Goal: Transaction & Acquisition: Book appointment/travel/reservation

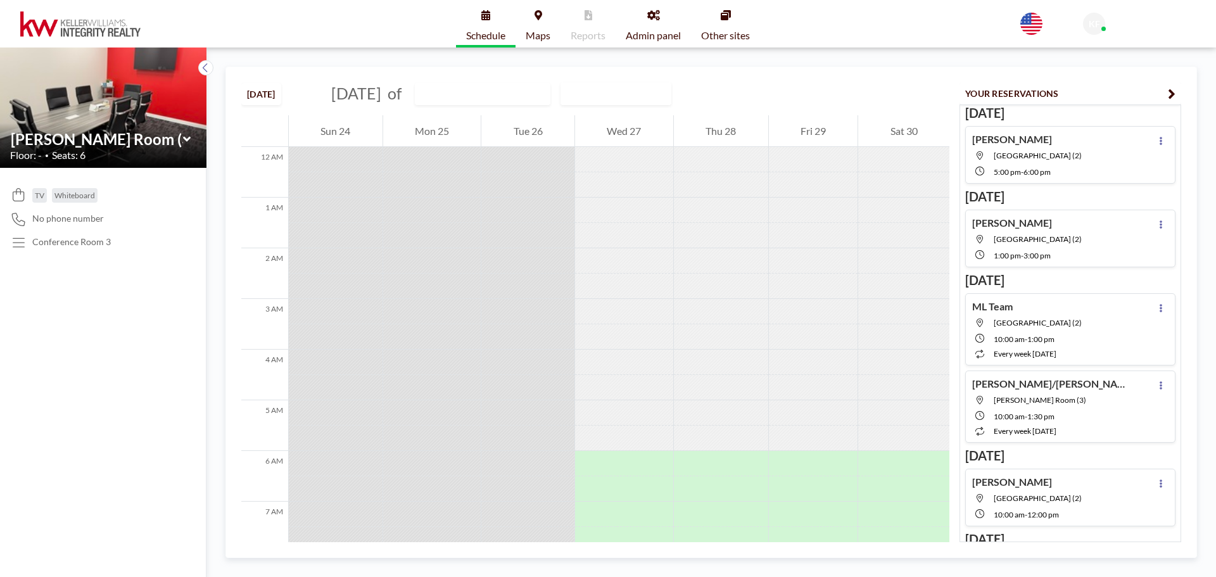
scroll to position [405, 0]
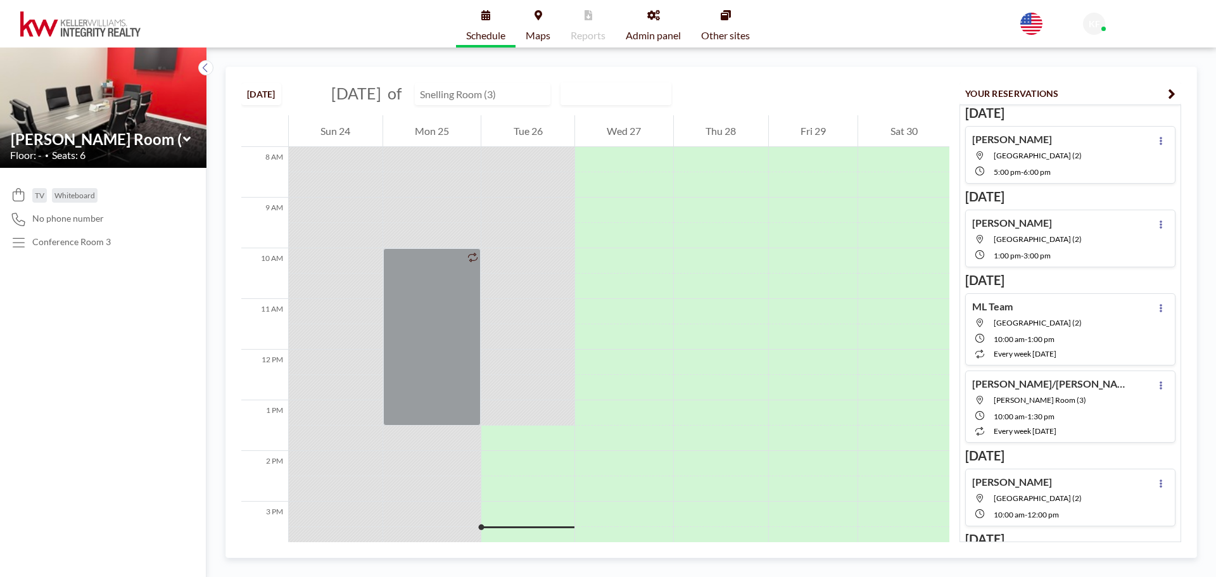
click at [532, 99] on input "text" at bounding box center [476, 94] width 122 height 21
type input "[GEOGRAPHIC_DATA] (2)"
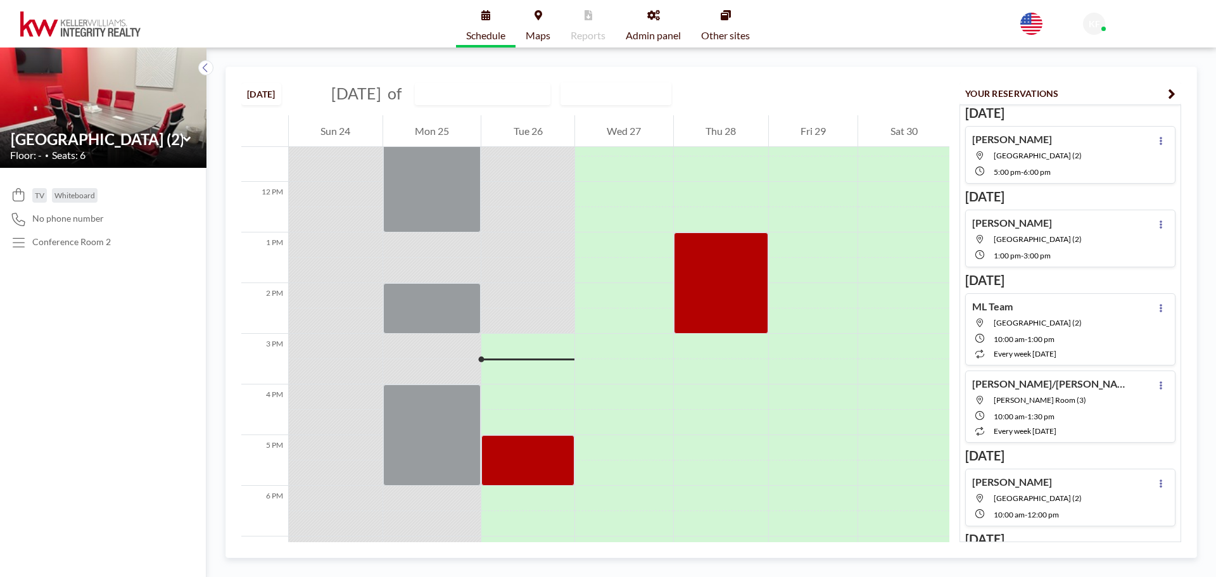
scroll to position [735, 0]
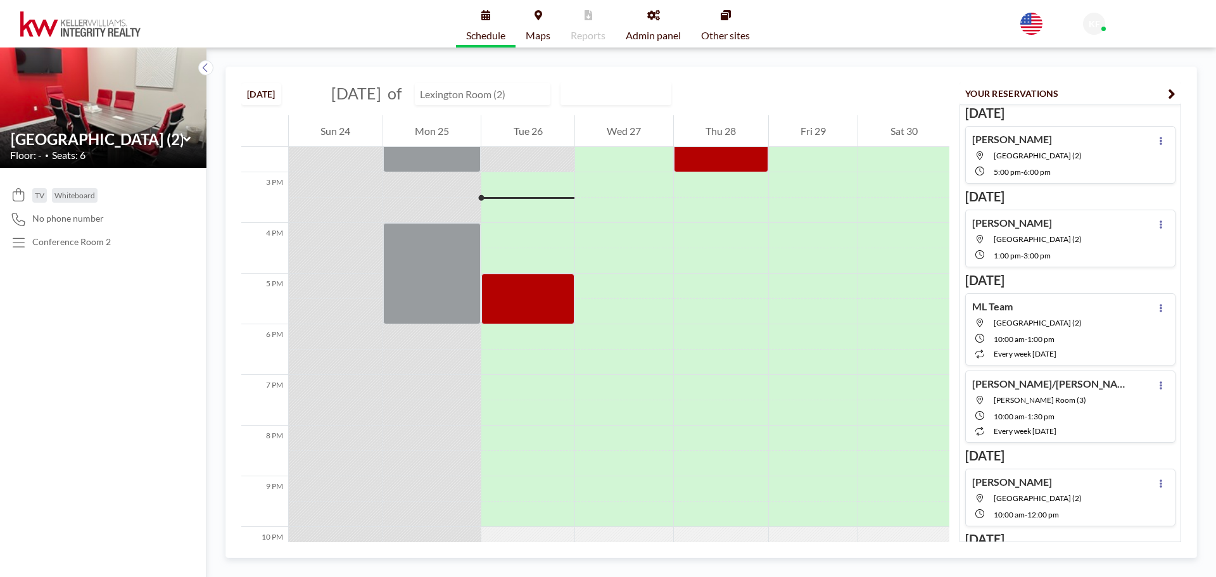
click at [526, 91] on input "text" at bounding box center [476, 94] width 122 height 21
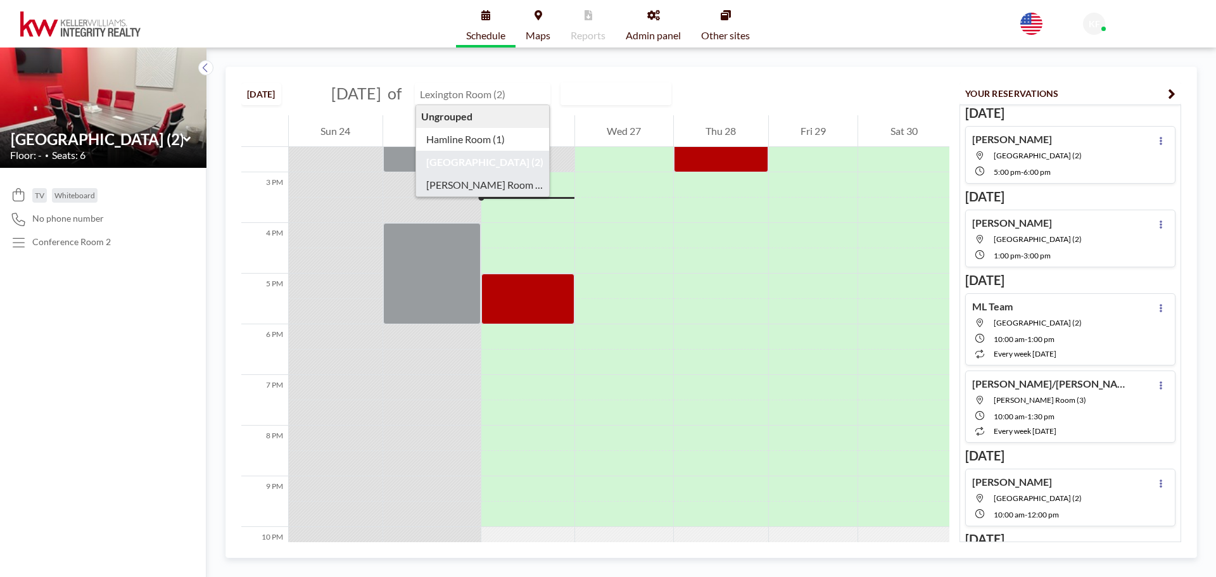
type input "[PERSON_NAME] Room (3)"
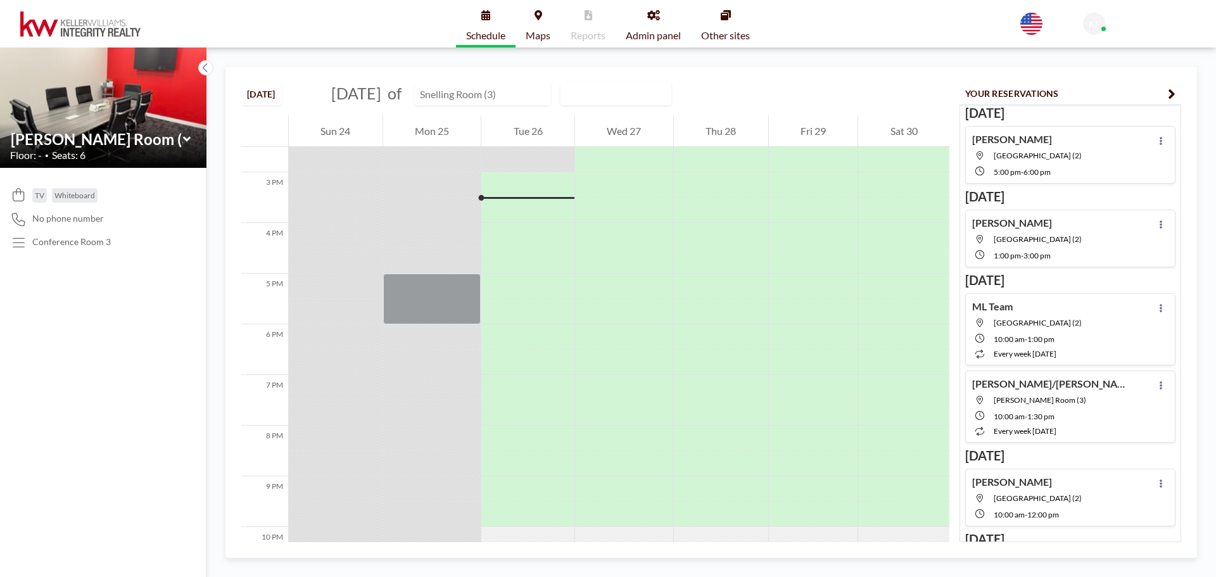
click at [512, 92] on input "text" at bounding box center [476, 94] width 122 height 21
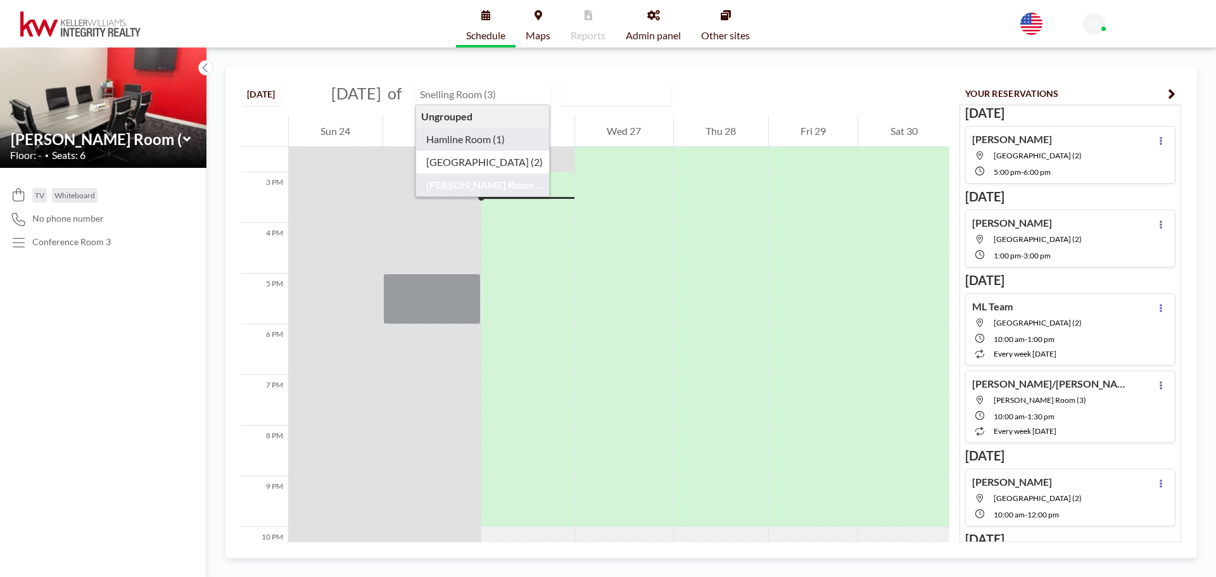
type input "Hamline Room (1)"
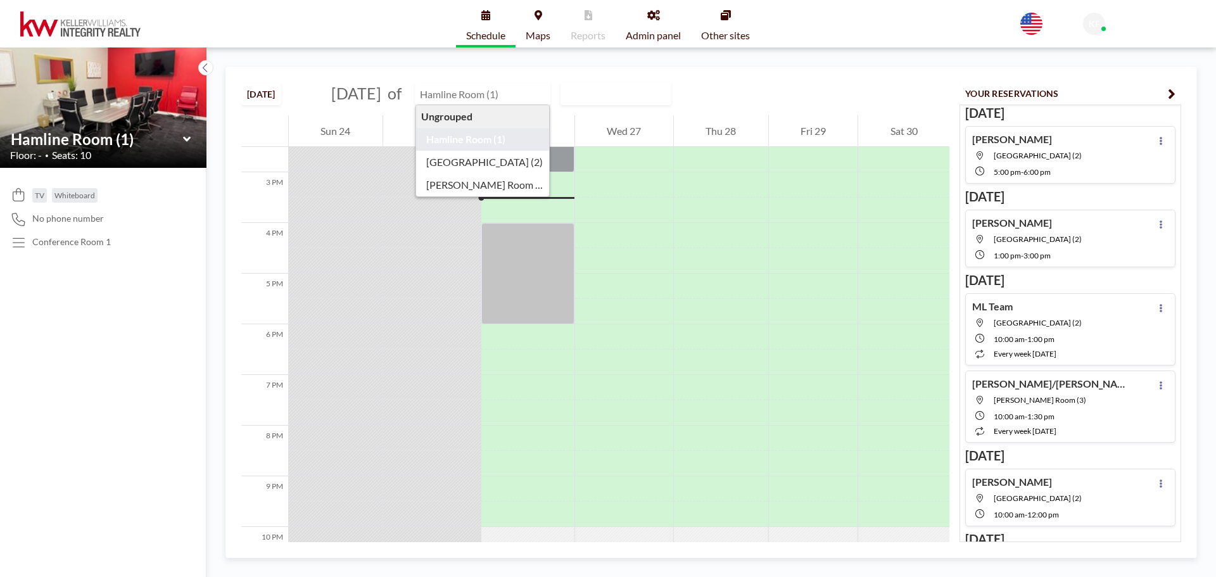
click at [525, 92] on input "text" at bounding box center [476, 94] width 122 height 21
type input "[PERSON_NAME] Room (3)"
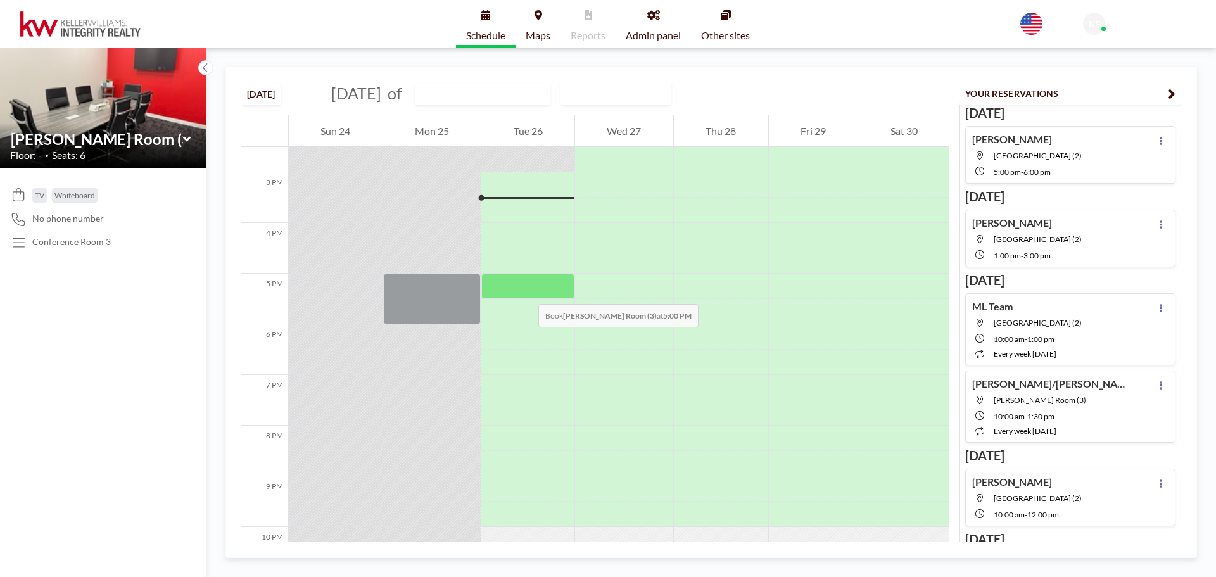
click at [526, 291] on div at bounding box center [527, 286] width 93 height 25
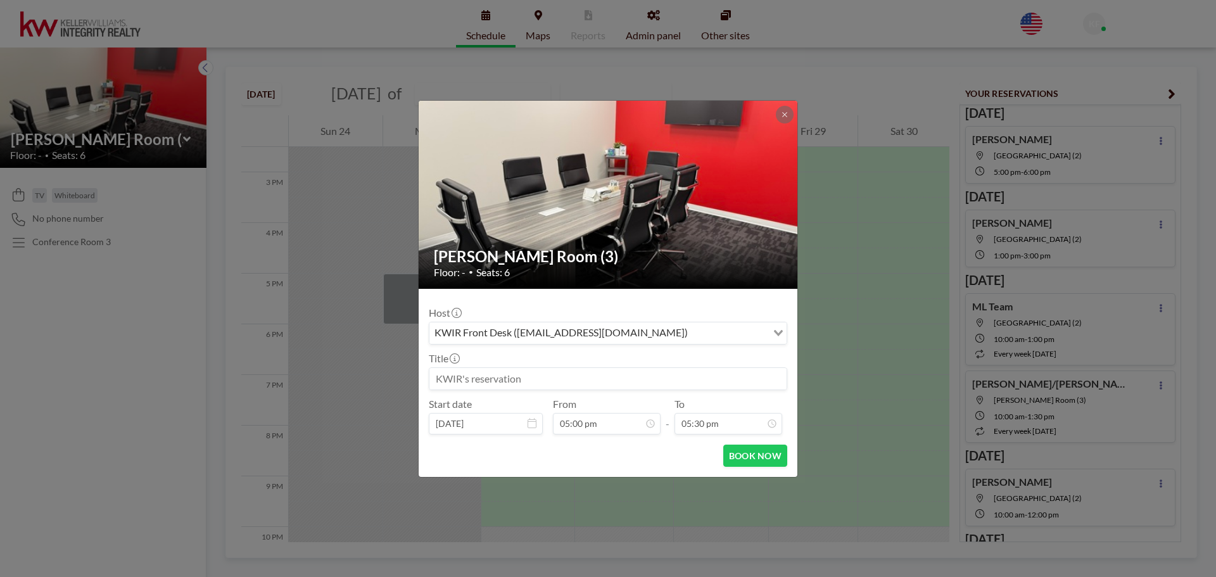
click at [540, 383] on input at bounding box center [607, 379] width 357 height 22
click at [711, 426] on input "05:30 pm" at bounding box center [728, 424] width 108 height 22
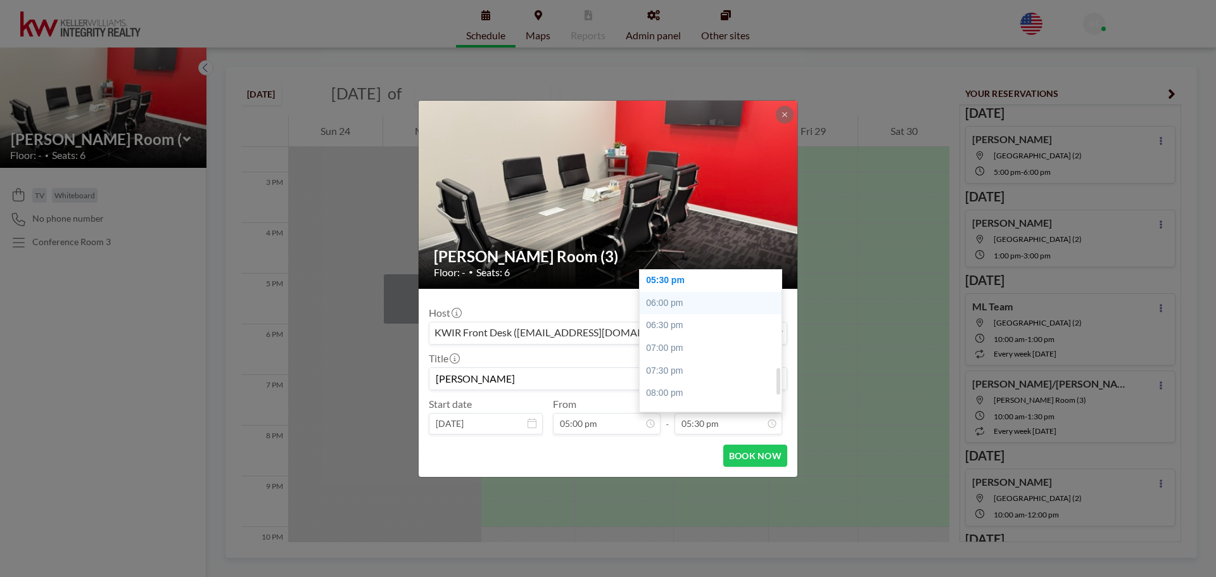
click at [682, 305] on div "06:00 pm" at bounding box center [714, 303] width 148 height 23
type input "[PERSON_NAME]"
type input "06:00 pm"
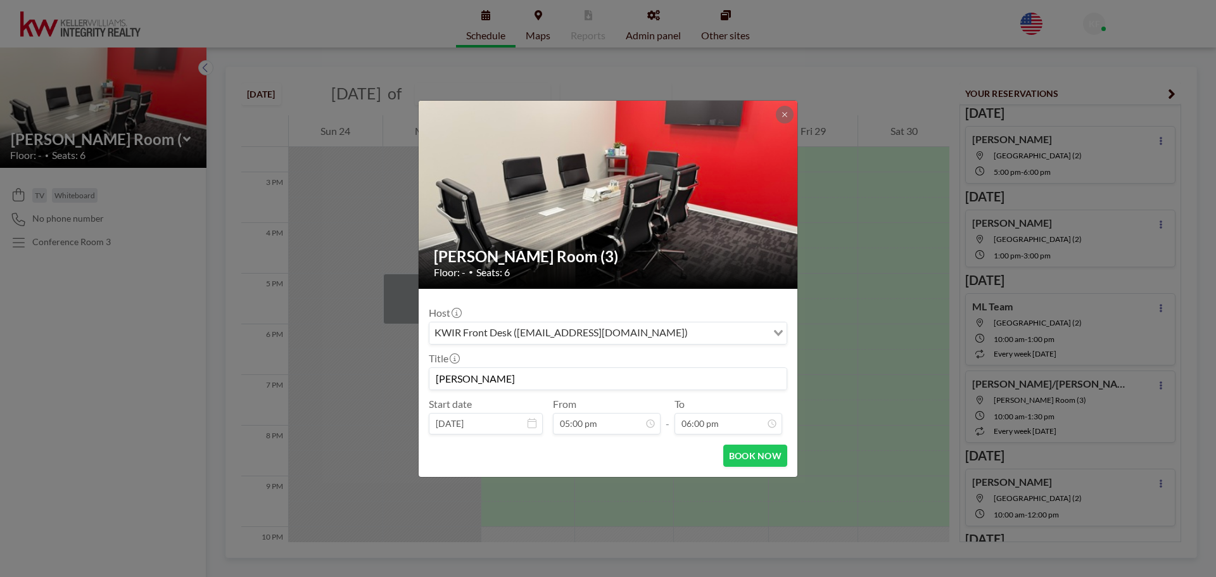
click at [504, 377] on input "[PERSON_NAME]" at bounding box center [607, 379] width 357 height 22
type input "[PERSON_NAME]"
click at [769, 460] on button "BOOK NOW" at bounding box center [755, 456] width 64 height 22
